Goal: Check status: Check status

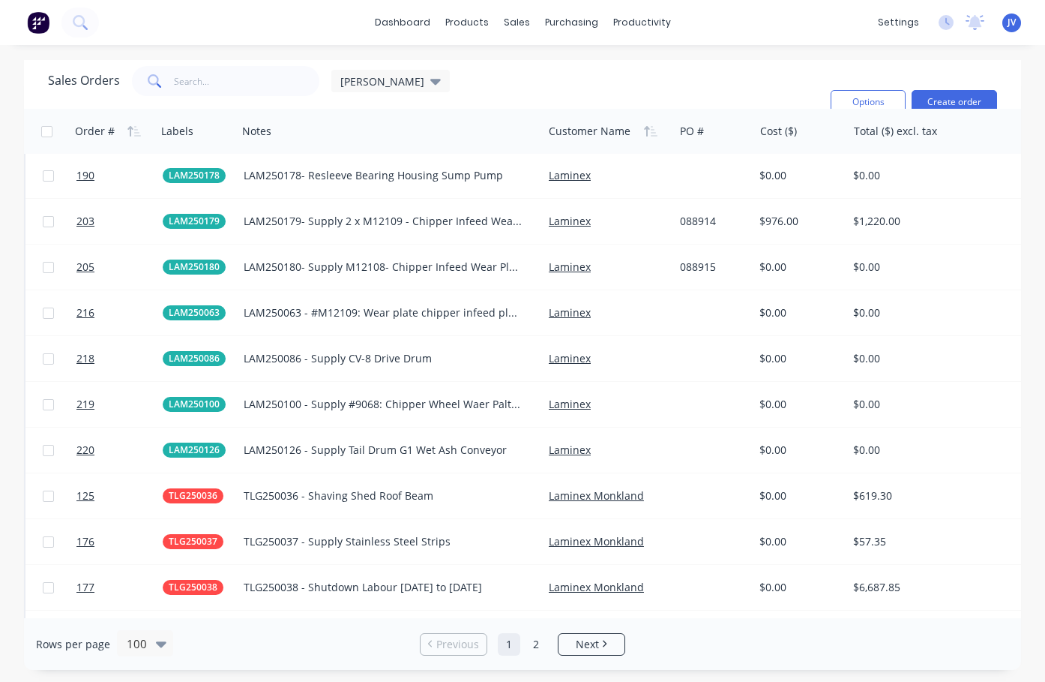
scroll to position [3074, 0]
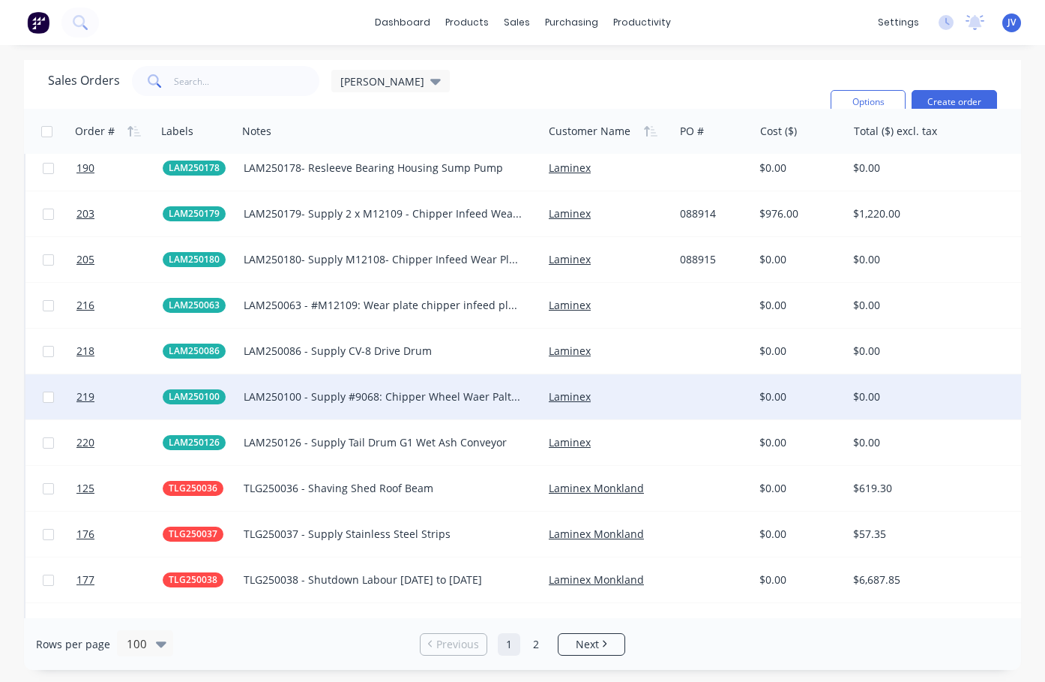
click at [385, 400] on div "LAM250100 - Supply #9068: Chipper Wheel Waer Palts x 10" at bounding box center [383, 396] width 279 height 15
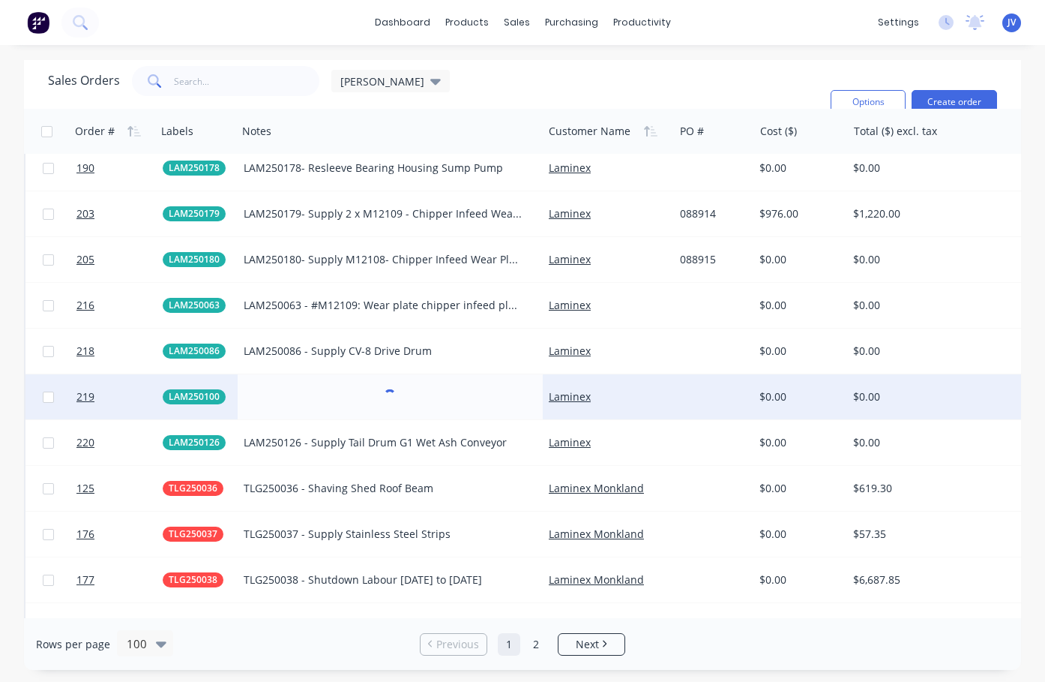
click at [670, 418] on div "Laminex" at bounding box center [608, 396] width 131 height 45
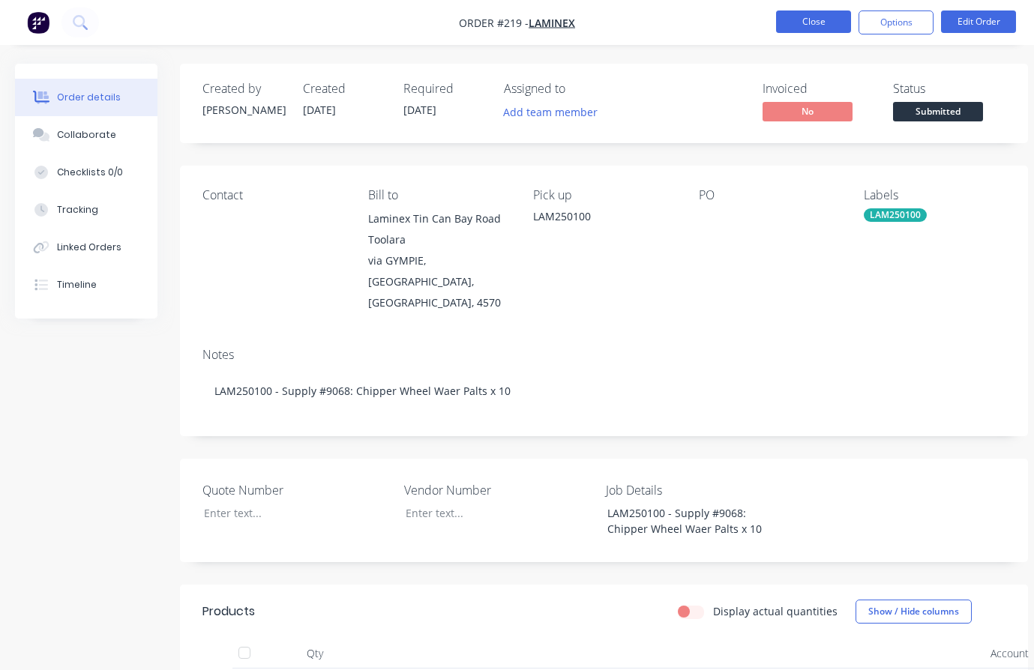
click at [834, 25] on button "Close" at bounding box center [813, 21] width 75 height 22
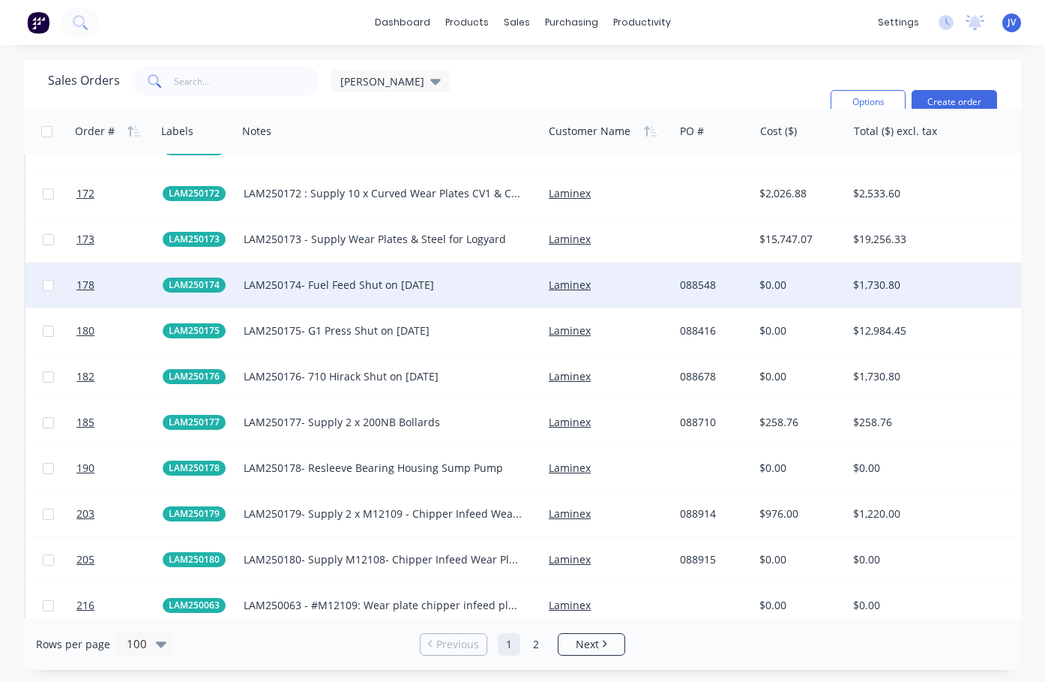
scroll to position [2767, 0]
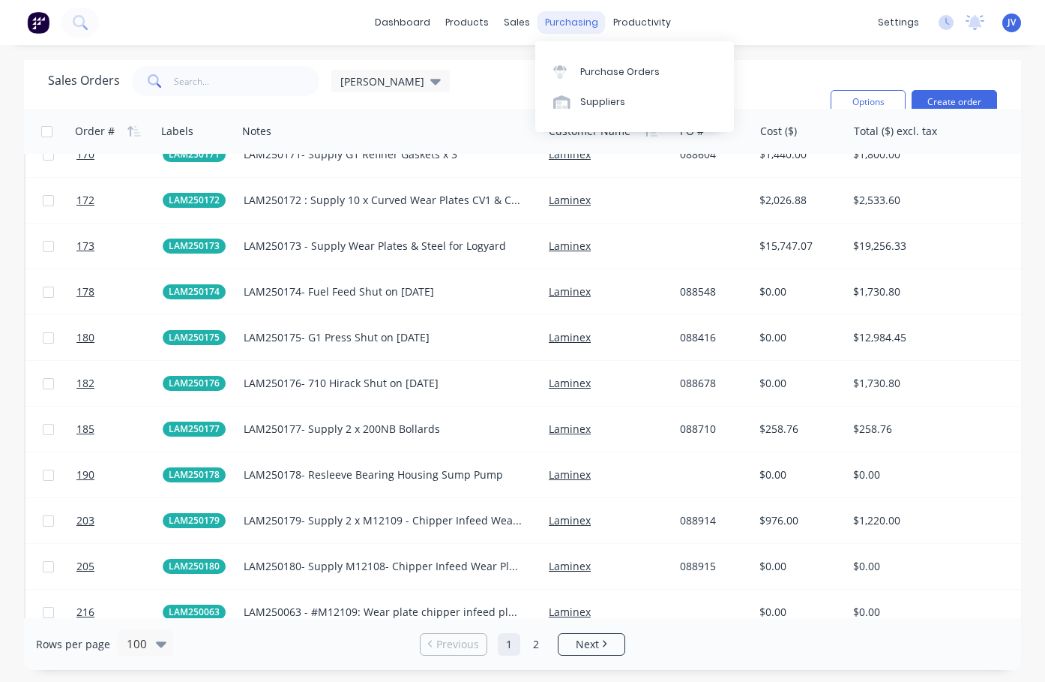
click at [567, 18] on div "purchasing" at bounding box center [572, 22] width 68 height 22
click at [589, 71] on div "Purchase Orders" at bounding box center [619, 71] width 79 height 13
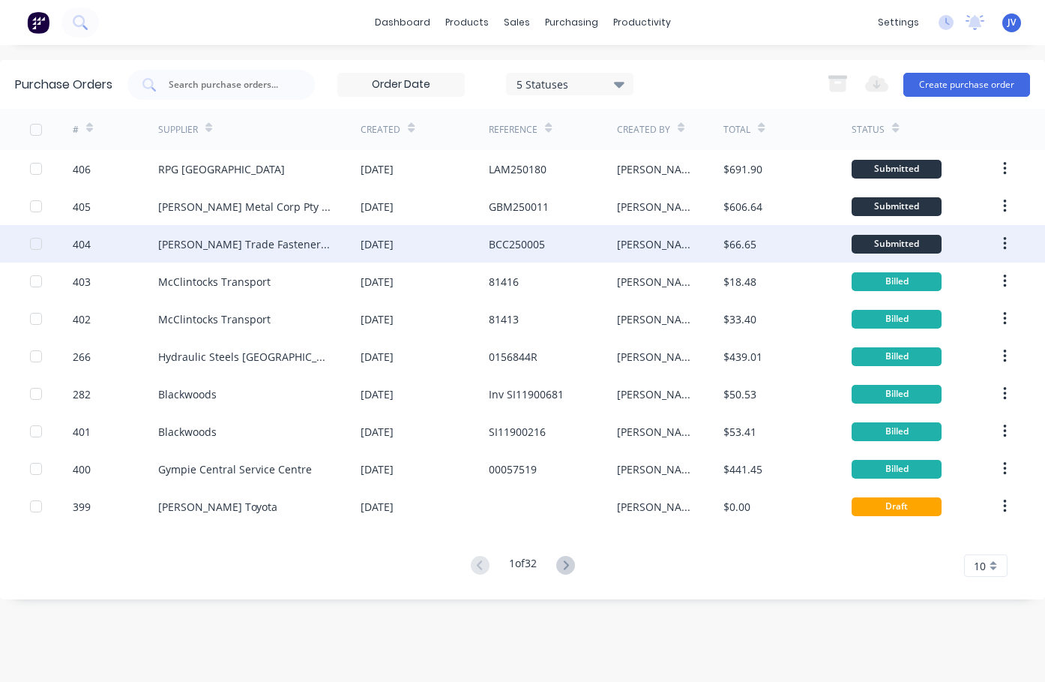
click at [230, 245] on div "[PERSON_NAME] Trade Fasteners Pty Ltd" at bounding box center [244, 244] width 173 height 16
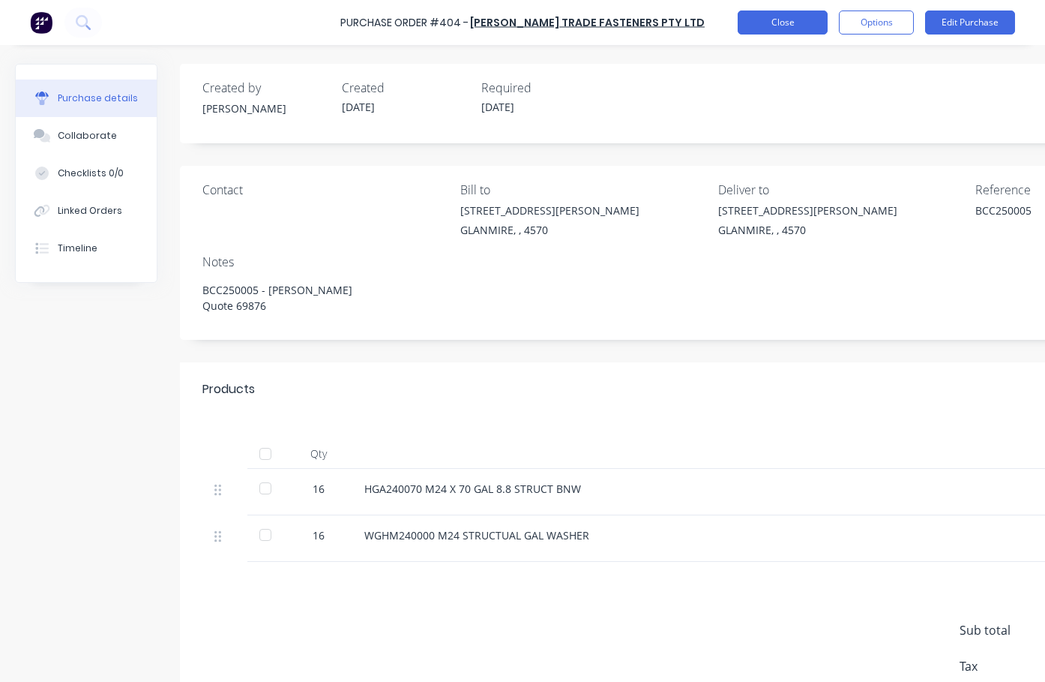
click at [771, 21] on button "Close" at bounding box center [783, 22] width 90 height 24
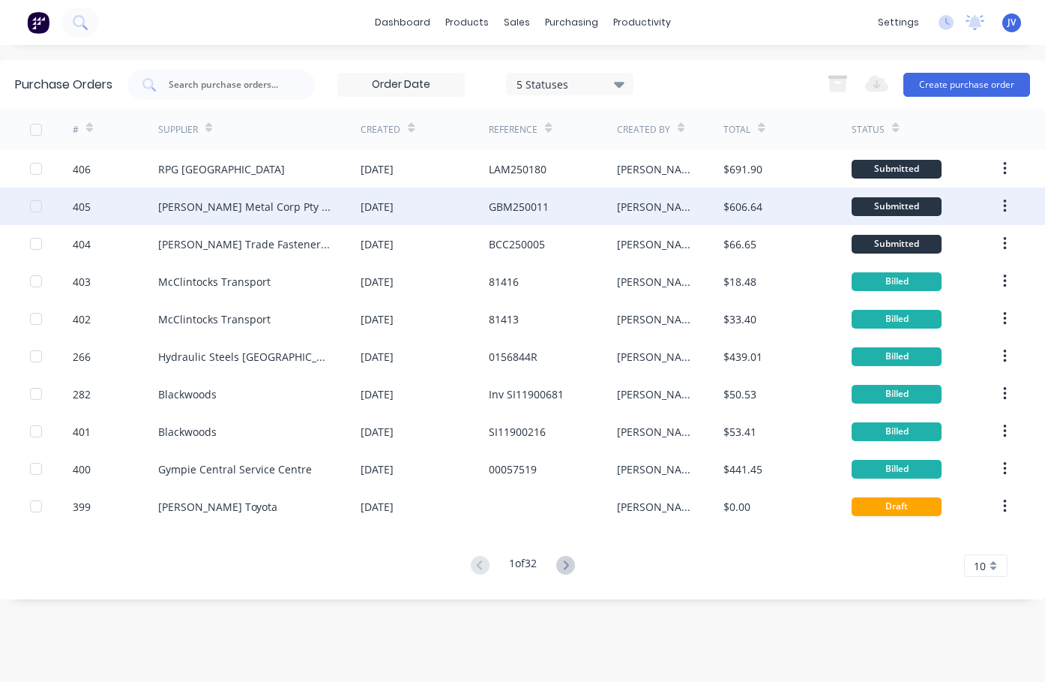
click at [501, 207] on div "GBM250011" at bounding box center [519, 207] width 60 height 16
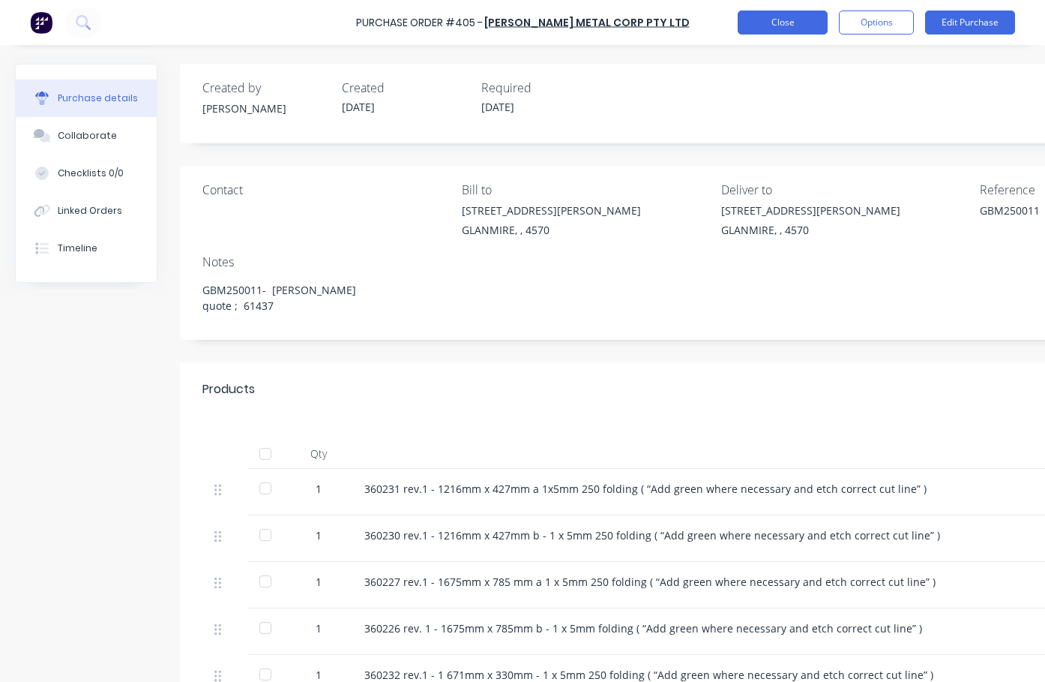
click at [787, 13] on button "Close" at bounding box center [783, 22] width 90 height 24
